Goal: Information Seeking & Learning: Learn about a topic

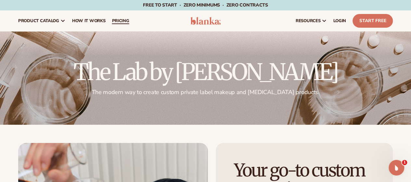
click at [117, 20] on span "pricing" at bounding box center [120, 20] width 17 height 5
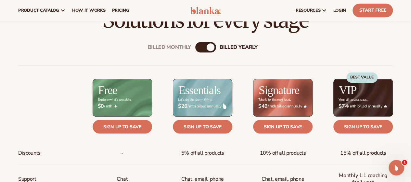
scroll to position [195, 0]
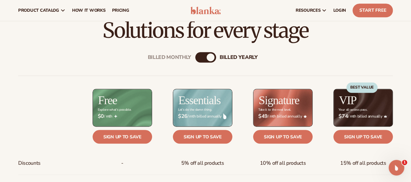
click at [200, 56] on div "Billed Monthly" at bounding box center [199, 57] width 8 height 8
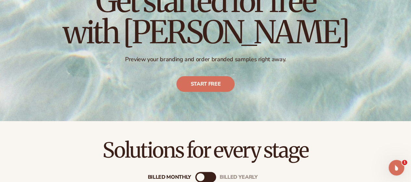
scroll to position [0, 0]
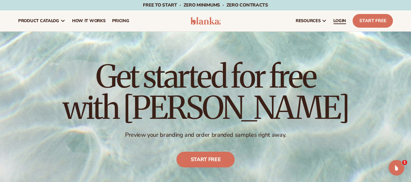
click at [342, 19] on span "LOGIN" at bounding box center [339, 20] width 13 height 5
